Goal: Information Seeking & Learning: Learn about a topic

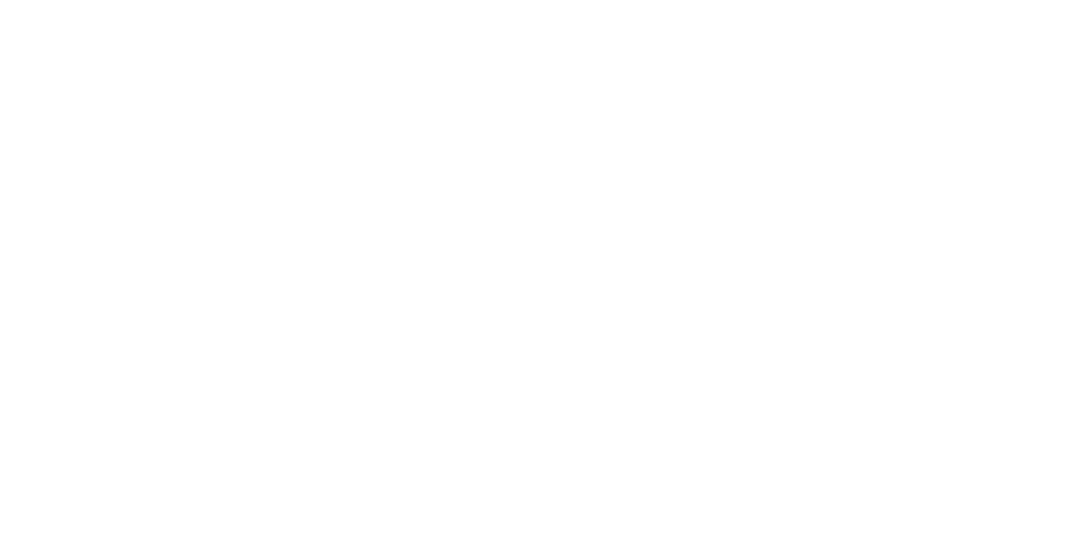
select select ""en""
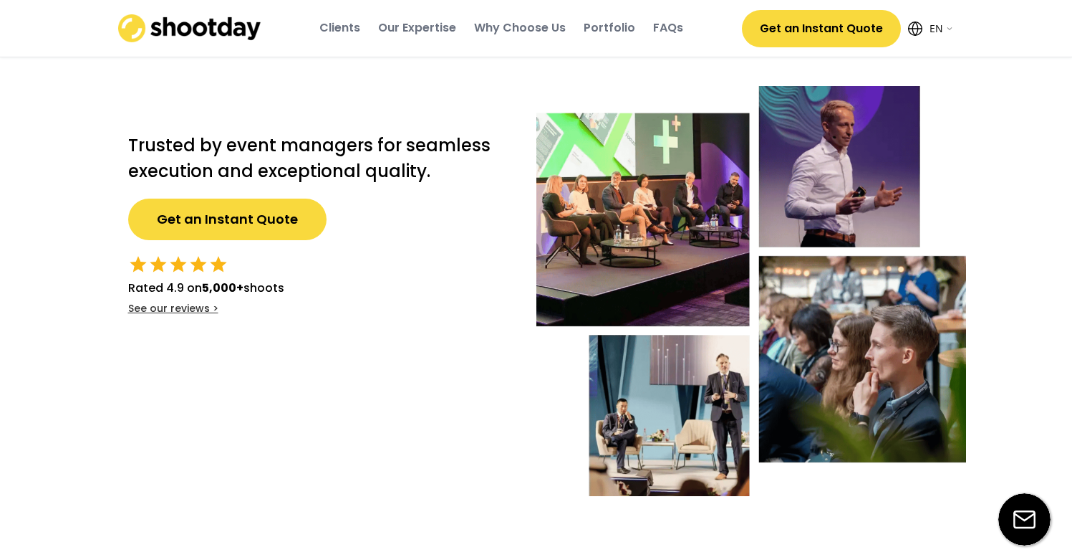
click at [626, 29] on div "Portfolio" at bounding box center [610, 28] width 52 height 16
click at [664, 34] on div "FAQs" at bounding box center [668, 28] width 30 height 16
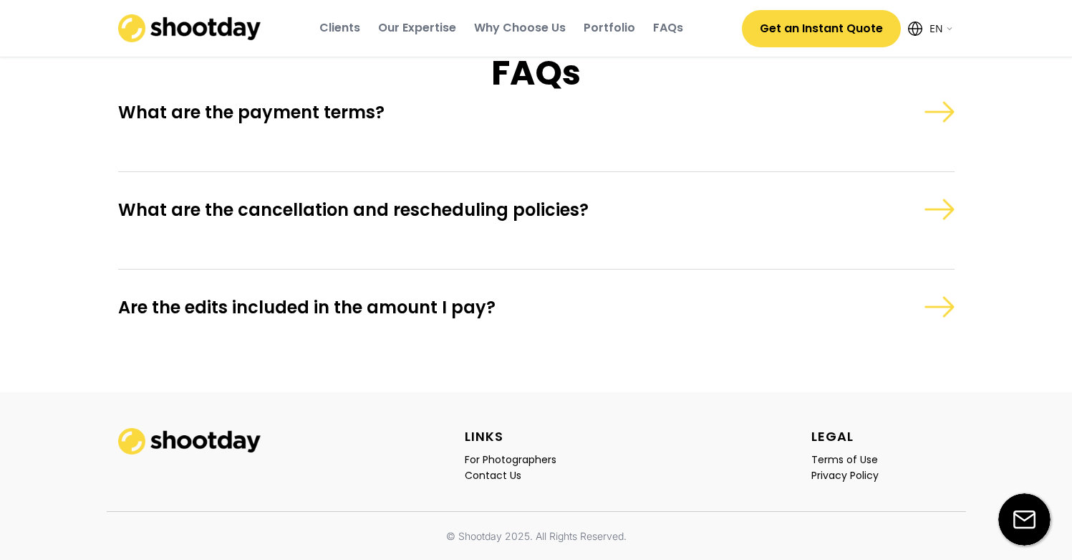
scroll to position [4152, 0]
